Goal: Find specific page/section: Find specific page/section

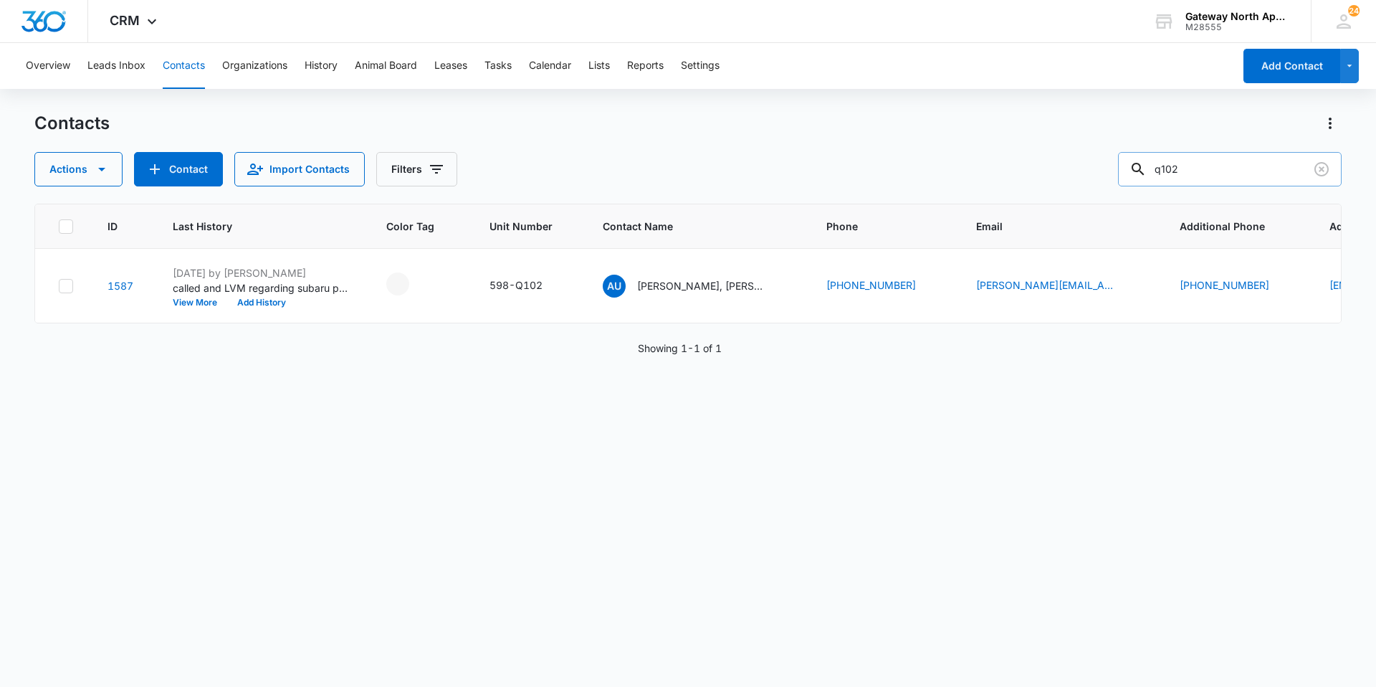
scroll to position [0, 65]
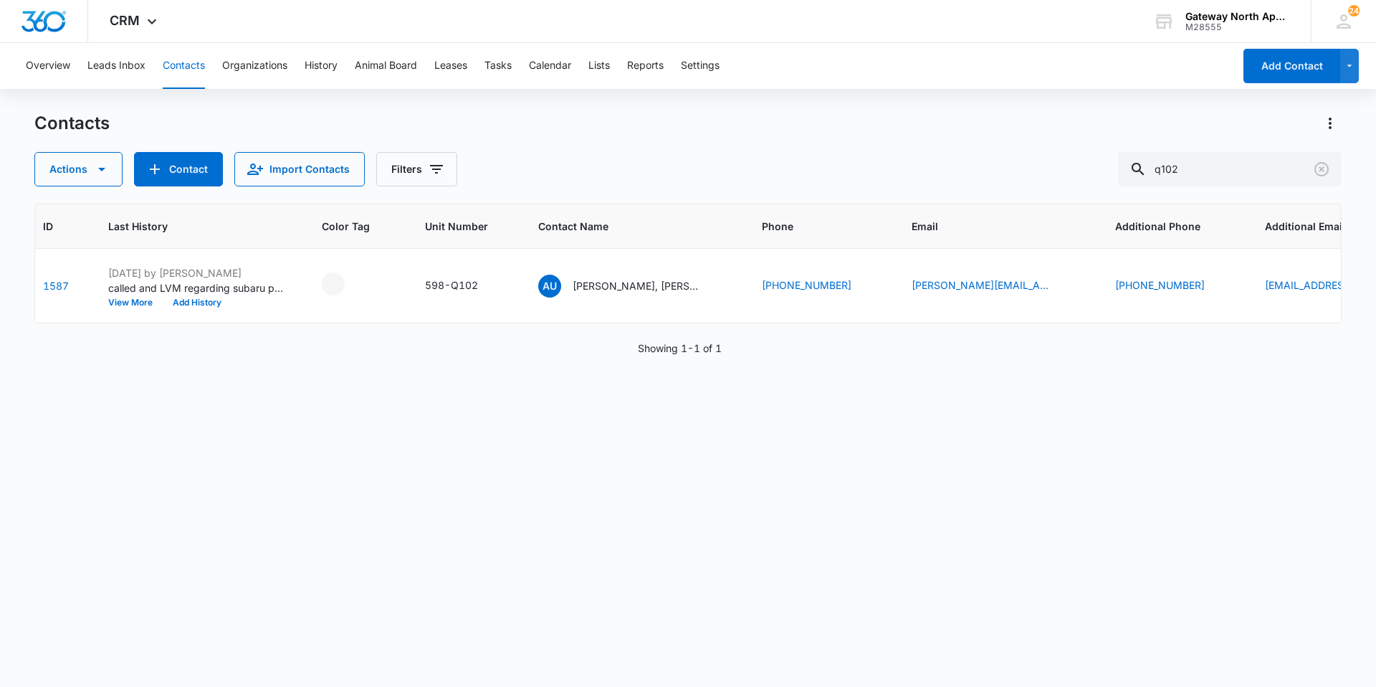
drag, startPoint x: 1222, startPoint y: 177, endPoint x: 956, endPoint y: 140, distance: 268.4
click at [955, 148] on div "Contacts Actions Contact Import Contacts Filters q102" at bounding box center [687, 149] width 1307 height 75
type input "q304"
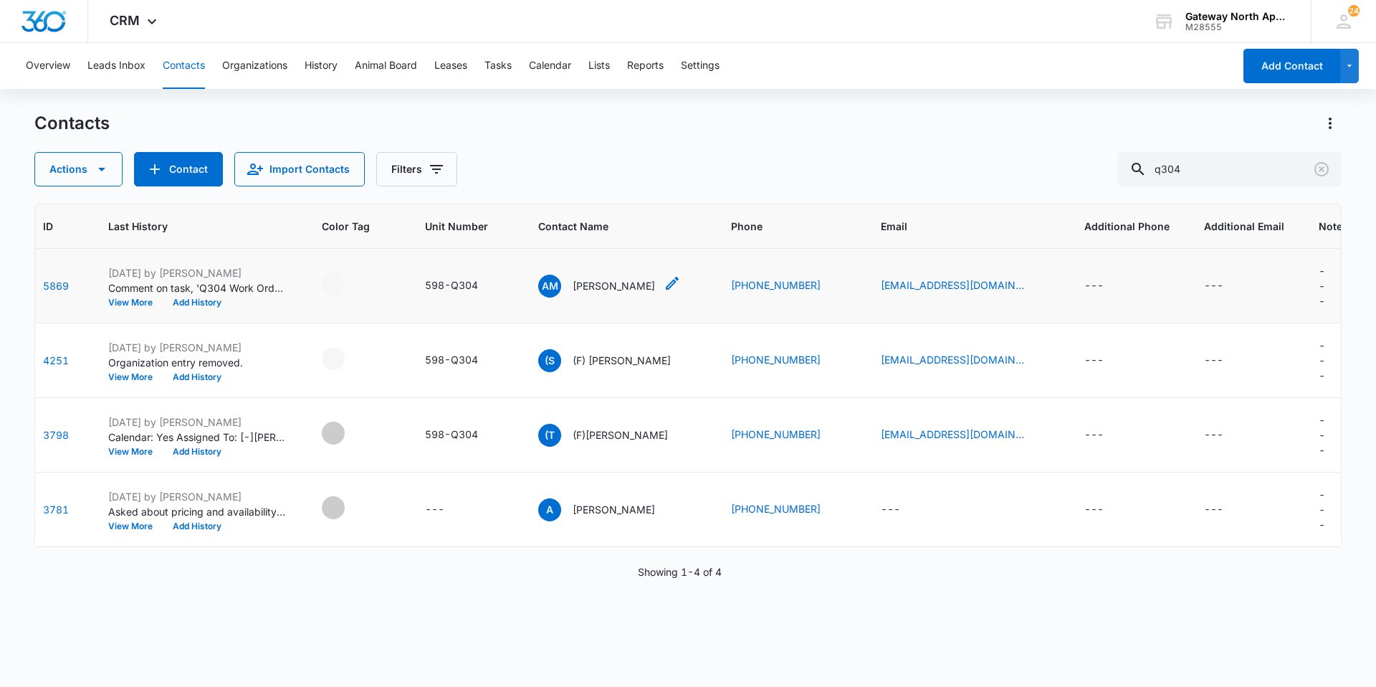
click at [611, 287] on p "[PERSON_NAME]" at bounding box center [614, 285] width 82 height 15
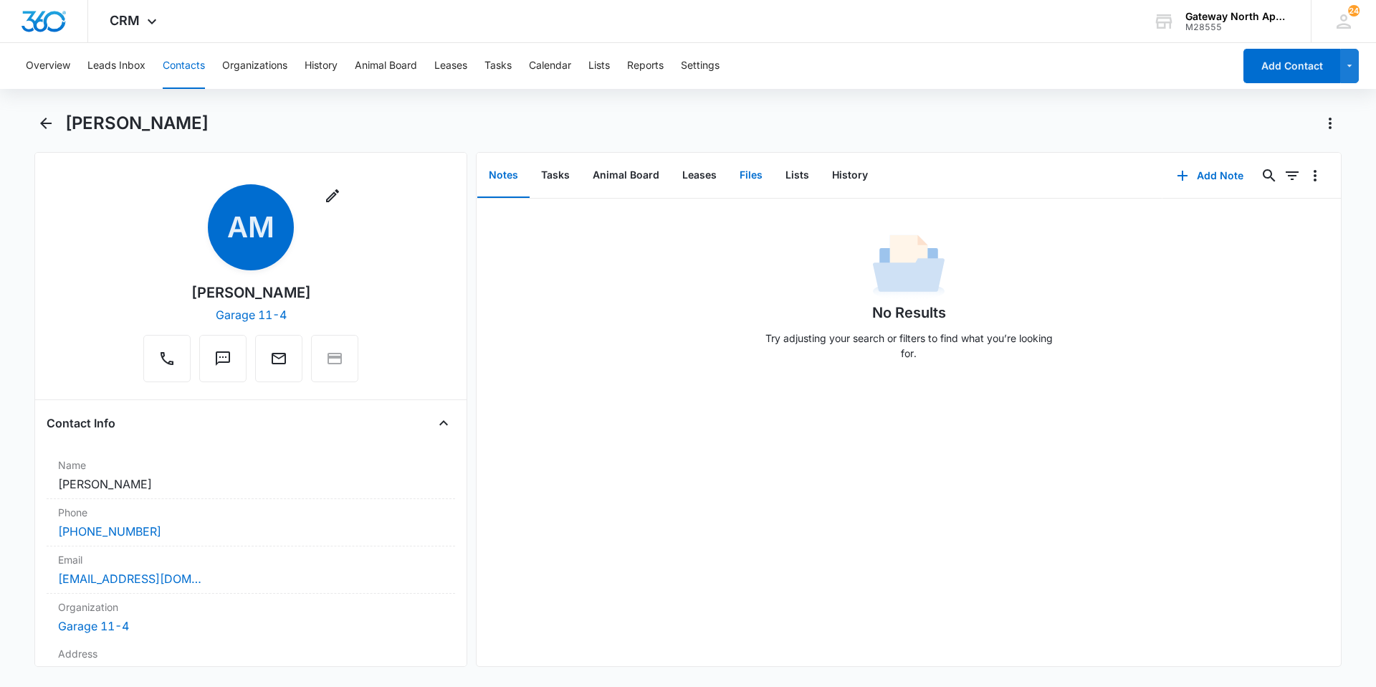
click at [752, 182] on button "Files" at bounding box center [751, 175] width 46 height 44
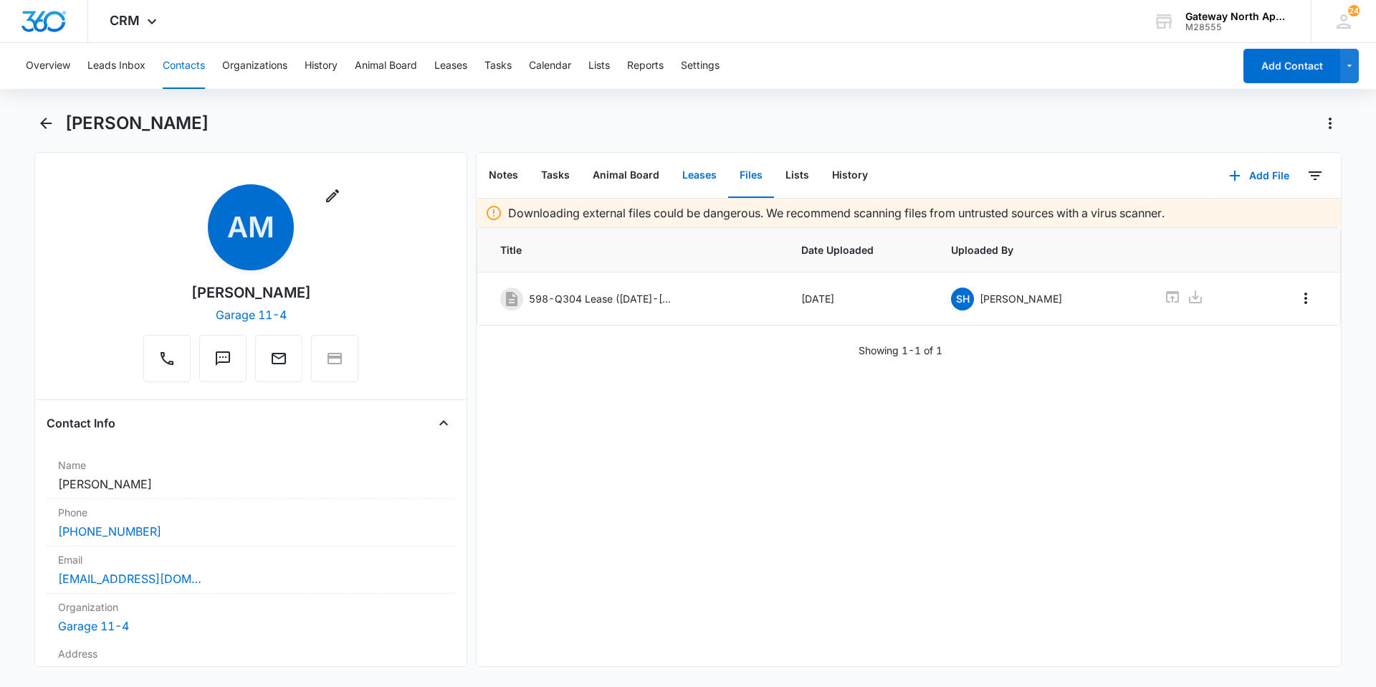
click at [707, 174] on button "Leases" at bounding box center [699, 175] width 57 height 44
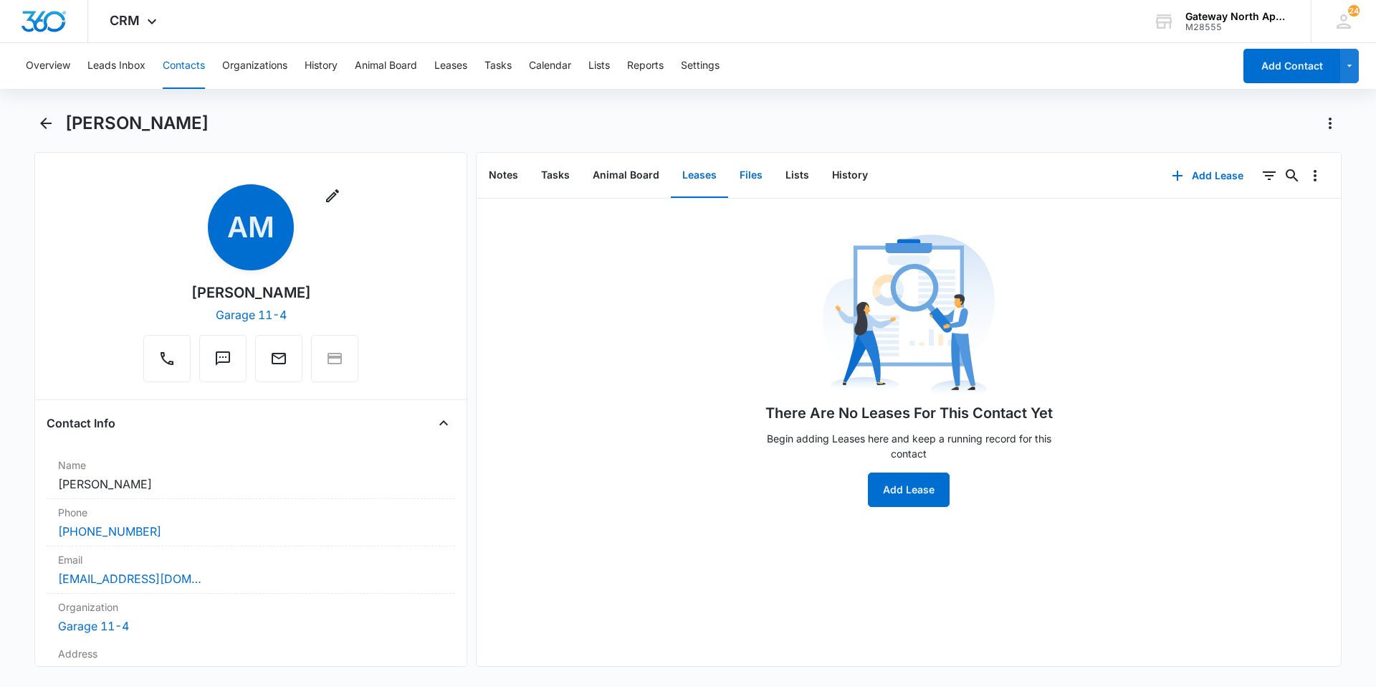
click at [755, 175] on button "Files" at bounding box center [751, 175] width 46 height 44
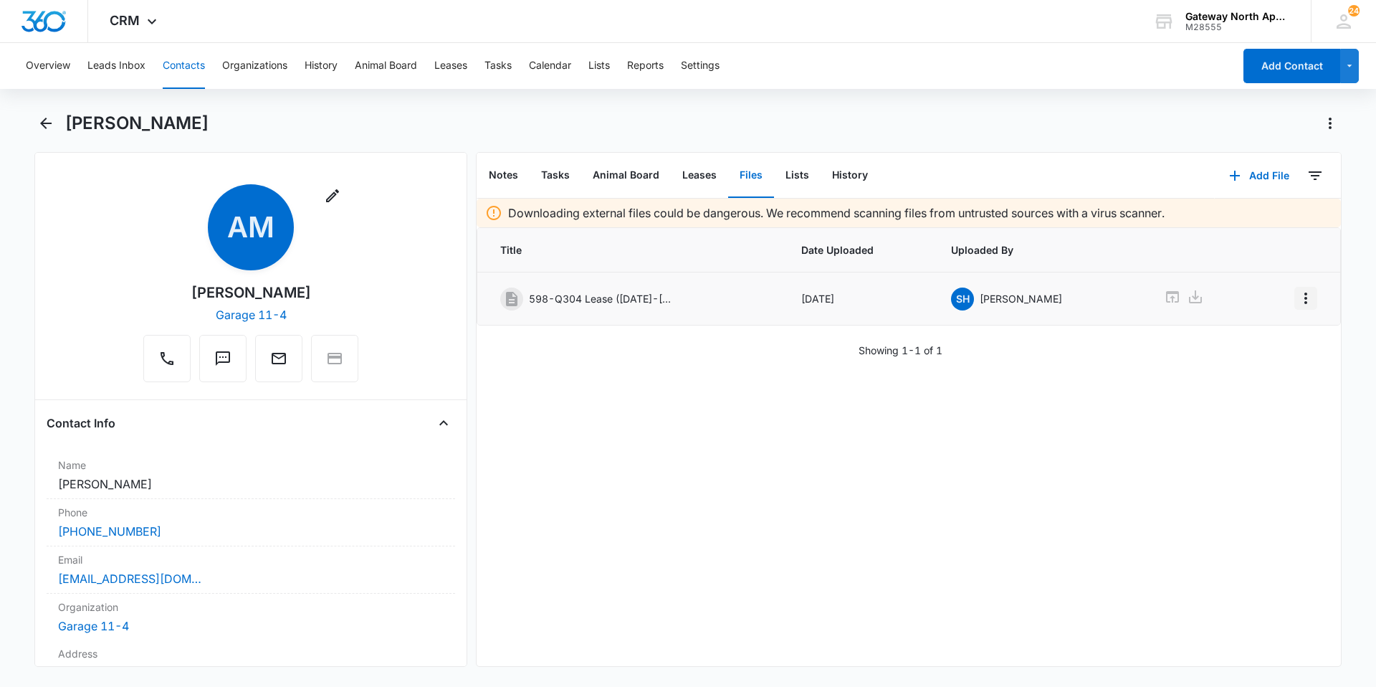
click at [1299, 300] on icon "Overflow Menu" at bounding box center [1305, 298] width 17 height 17
click at [1164, 297] on icon at bounding box center [1172, 296] width 17 height 17
